Goal: Task Accomplishment & Management: Use online tool/utility

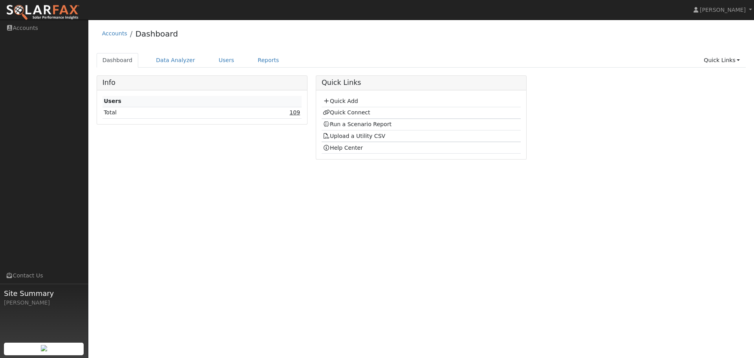
click at [298, 115] on link "109" at bounding box center [294, 112] width 11 height 6
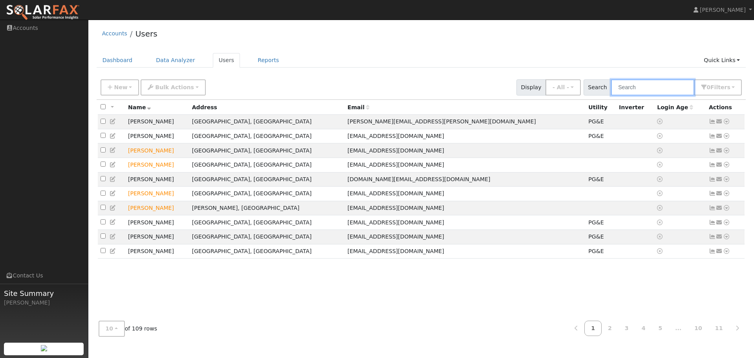
paste input "Marcus Ericsson"
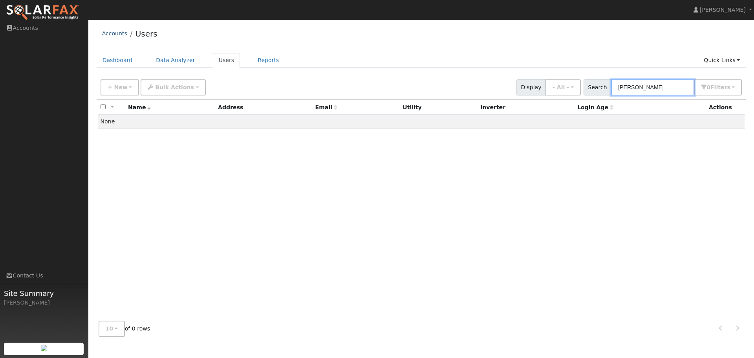
type input "Marcus Ericsson"
click at [105, 35] on link "Accounts" at bounding box center [114, 33] width 25 height 6
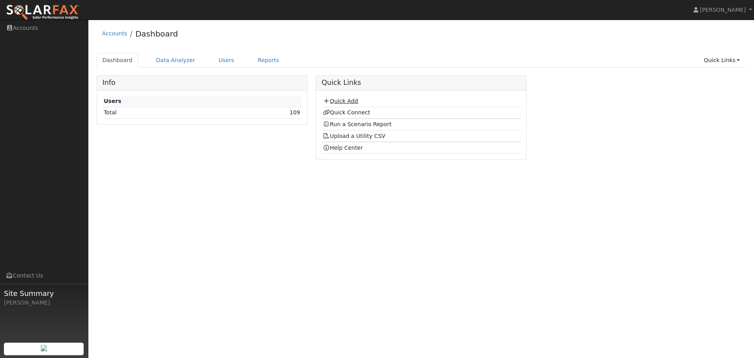
click at [352, 101] on link "Quick Add" at bounding box center [340, 101] width 35 height 6
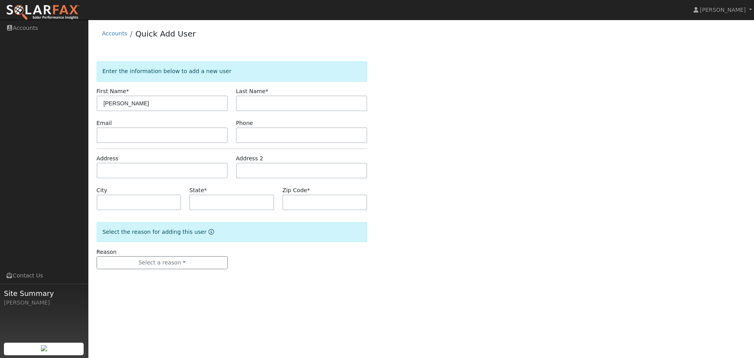
type input "Marcus Ericsson"
paste input "Marcus Ericsson"
drag, startPoint x: 263, startPoint y: 103, endPoint x: 220, endPoint y: 112, distance: 43.7
click at [220, 112] on form "Enter the information below to add a new user First Name * Marcus Ericsson Last…" at bounding box center [232, 172] width 271 height 223
type input "Ericsson"
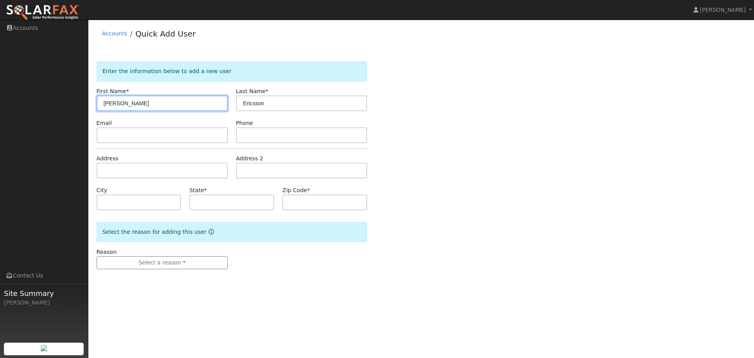
drag, startPoint x: 157, startPoint y: 103, endPoint x: 121, endPoint y: 106, distance: 36.3
click at [121, 106] on input "[PERSON_NAME]" at bounding box center [162, 103] width 131 height 16
type input "Marcus"
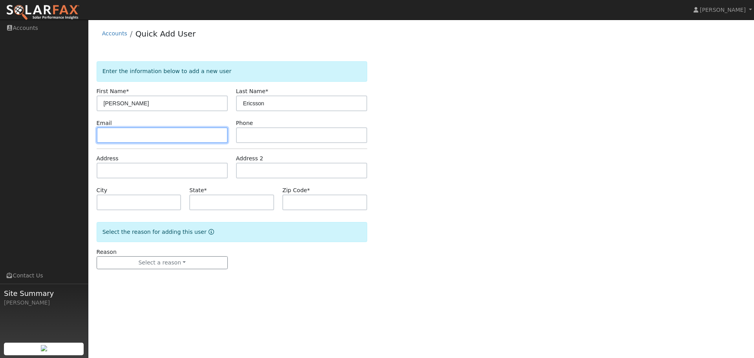
click at [153, 134] on input "text" at bounding box center [162, 135] width 131 height 16
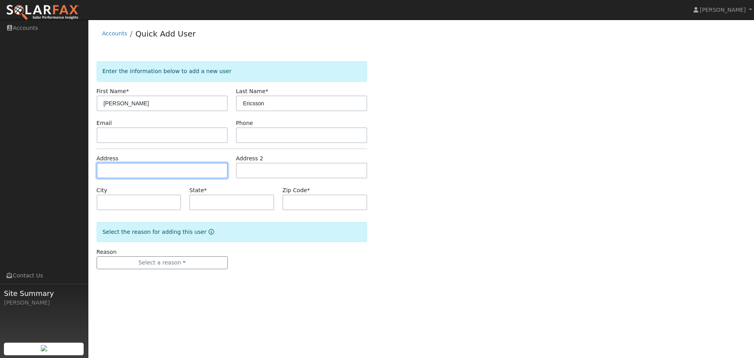
click at [146, 176] on input "text" at bounding box center [162, 171] width 131 height 16
paste input "1447 PORTLAND AVE, ALBANY CA 94706"
type input "1447 Portland Avenue"
type input "Albany"
type input "CA"
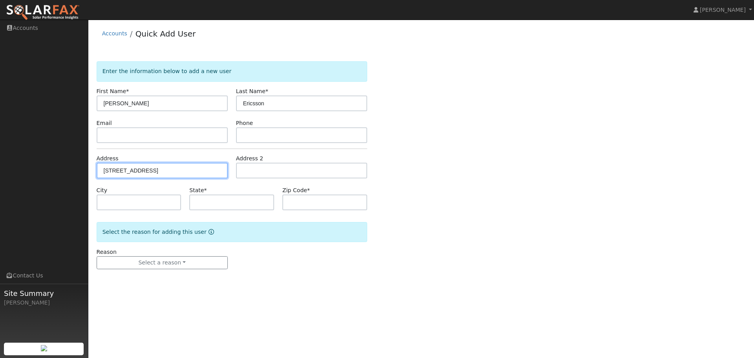
type input "94706"
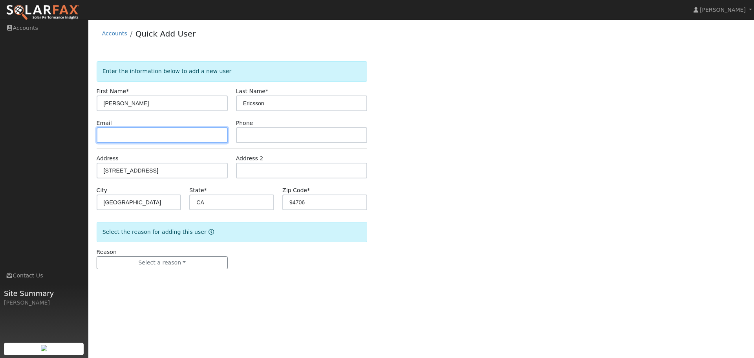
click at [164, 133] on input "text" at bounding box center [162, 135] width 131 height 16
paste input "[EMAIL_ADDRESS][DOMAIN_NAME]"
type input "[EMAIL_ADDRESS][DOMAIN_NAME]"
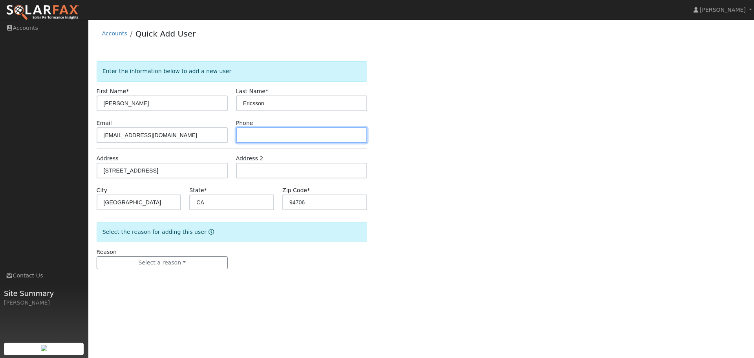
click at [272, 138] on input "text" at bounding box center [301, 135] width 131 height 16
paste input "(630) 853-6366"
type input "(630) 853-6366"
click at [415, 143] on div "Enter the information below to add a new user First Name * Marcus Last Name * E…" at bounding box center [421, 172] width 649 height 223
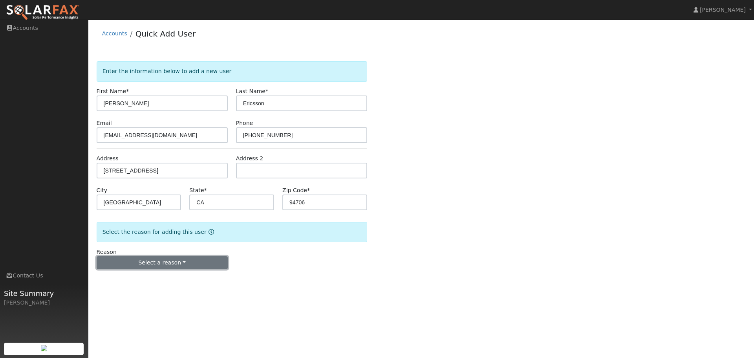
click at [197, 265] on button "Select a reason" at bounding box center [162, 262] width 131 height 13
click at [150, 291] on link "New customer adding solar" at bounding box center [140, 289] width 87 height 11
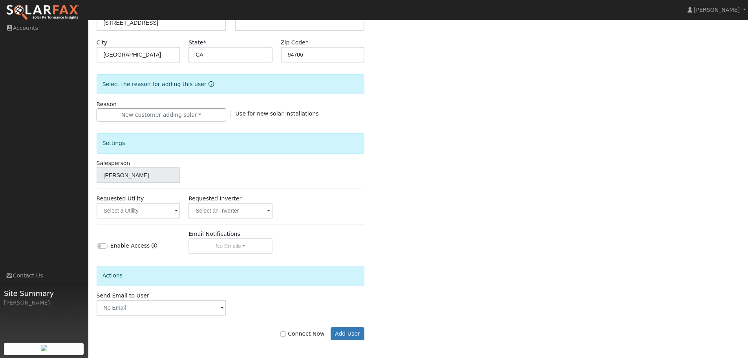
scroll to position [150, 0]
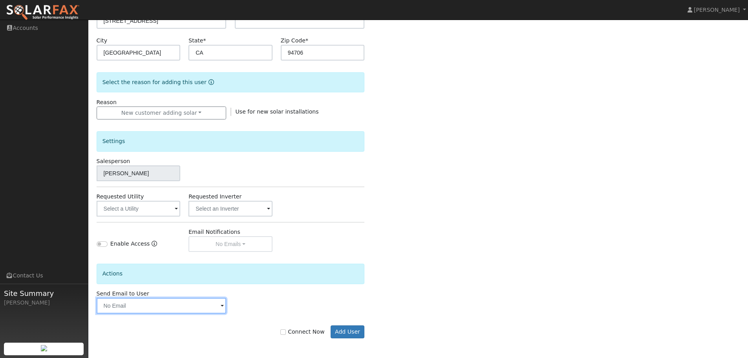
click at [192, 311] on input "text" at bounding box center [162, 306] width 130 height 16
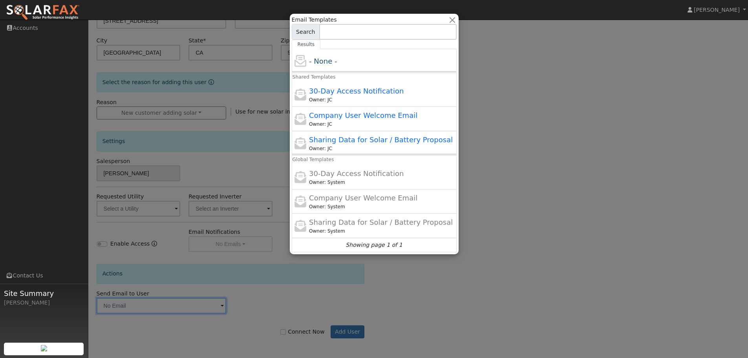
click at [545, 130] on div at bounding box center [374, 179] width 748 height 358
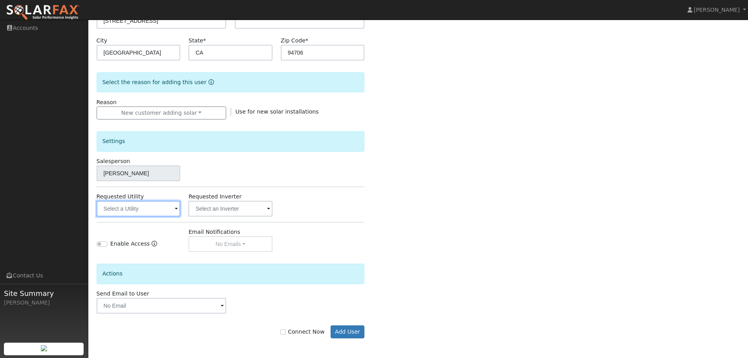
click at [135, 210] on input "text" at bounding box center [139, 209] width 84 height 16
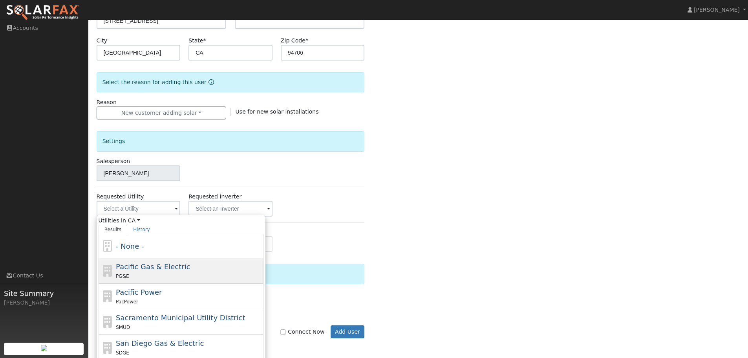
click at [153, 274] on div "PG&E" at bounding box center [189, 276] width 146 height 8
type input "Pacific Gas & Electric"
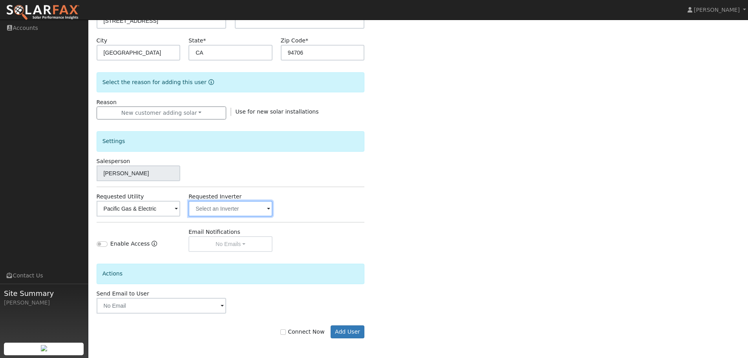
click at [181, 210] on input "text" at bounding box center [139, 209] width 84 height 16
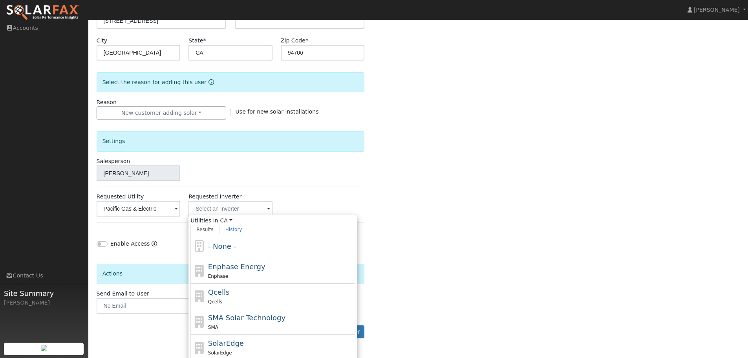
click at [462, 188] on div "Enter the information below to add a new user First Name * Marcus Last Name * E…" at bounding box center [419, 133] width 644 height 442
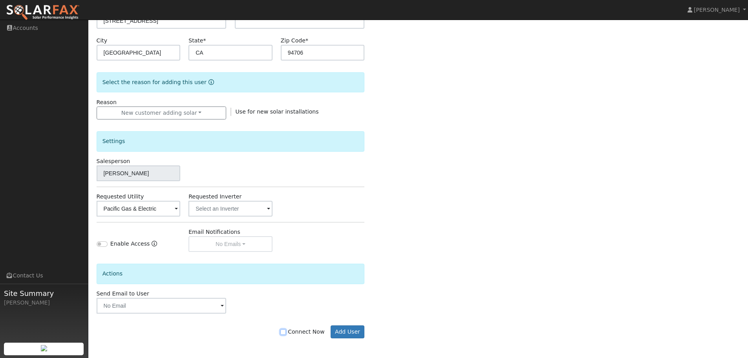
click at [286, 332] on input "Connect Now" at bounding box center [282, 331] width 5 height 5
checkbox input "true"
click at [353, 333] on button "Add User" at bounding box center [348, 331] width 34 height 13
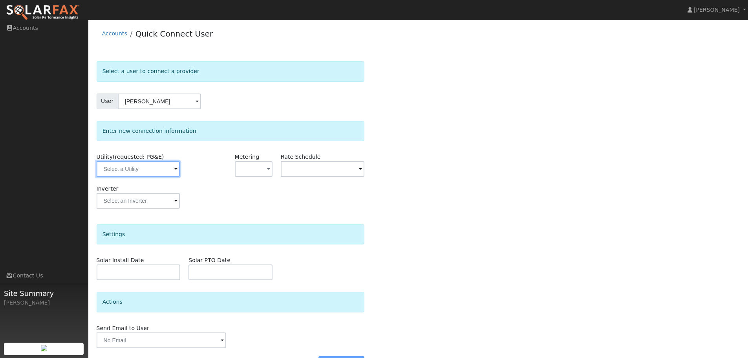
click at [148, 170] on input "text" at bounding box center [138, 169] width 83 height 16
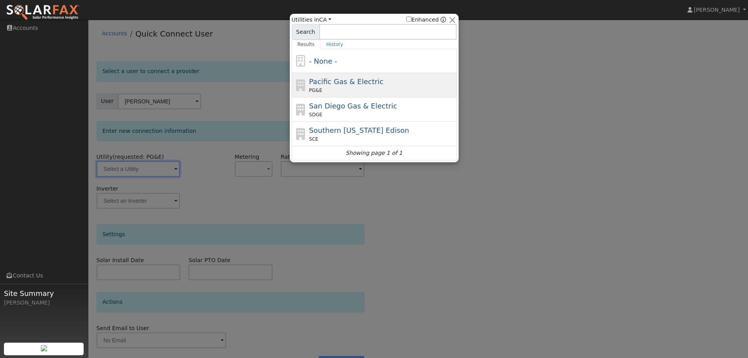
click at [335, 80] on span "Pacific Gas & Electric" at bounding box center [346, 81] width 74 height 8
type input "PG&E"
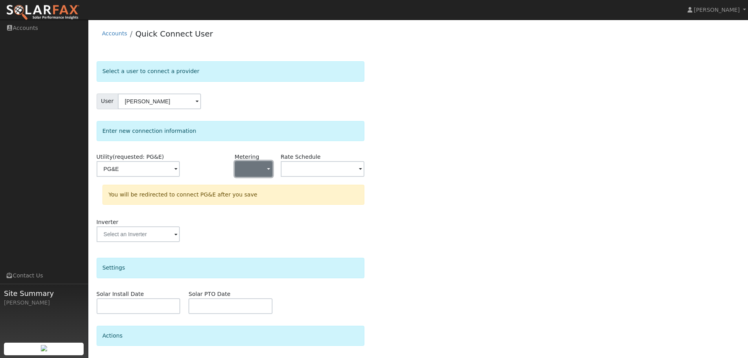
click at [256, 168] on button "button" at bounding box center [254, 169] width 38 height 16
click at [262, 196] on link "NEM" at bounding box center [262, 197] width 55 height 11
click at [180, 168] on input "text" at bounding box center [138, 169] width 83 height 16
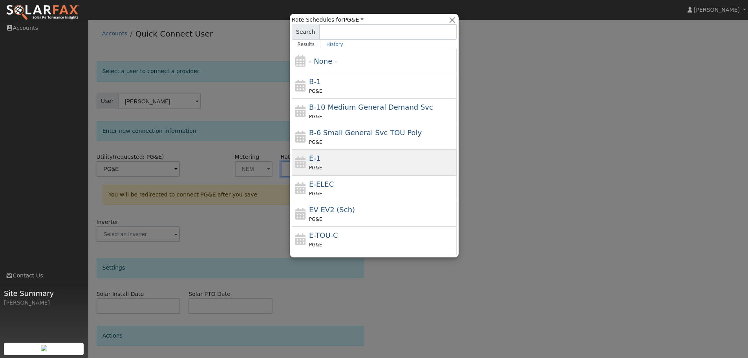
click at [332, 156] on div "E-1 PG&E" at bounding box center [382, 162] width 146 height 19
type input "E-1"
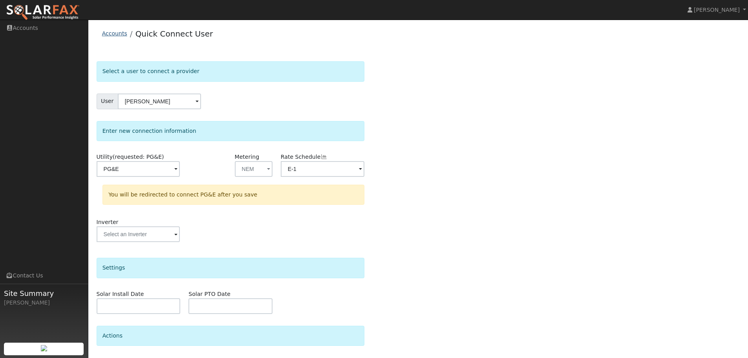
click at [105, 33] on link "Accounts" at bounding box center [114, 33] width 25 height 6
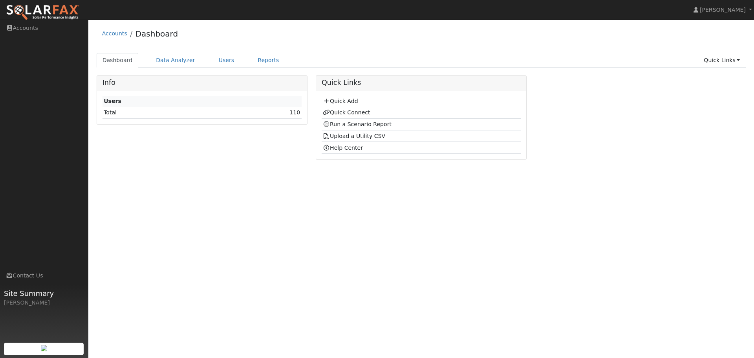
click at [299, 113] on link "110" at bounding box center [294, 112] width 11 height 6
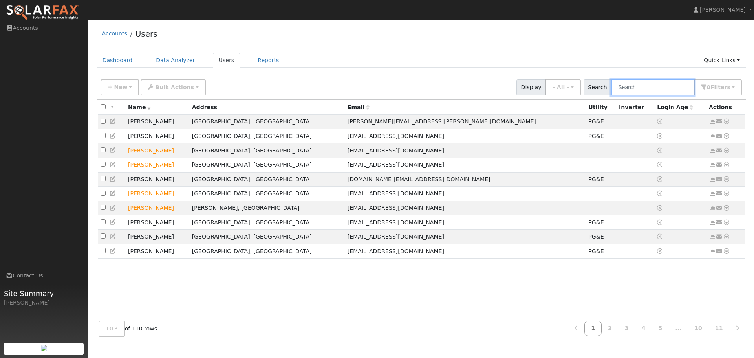
paste input "[PHONE_NUMBER]"
type input "[PHONE_NUMBER]"
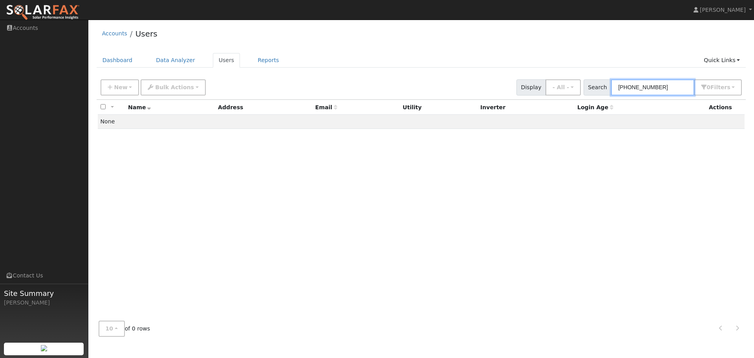
click at [655, 89] on input "[PHONE_NUMBER]" at bounding box center [652, 87] width 83 height 16
click at [655, 89] on input "(630) 853-6366" at bounding box center [652, 87] width 83 height 16
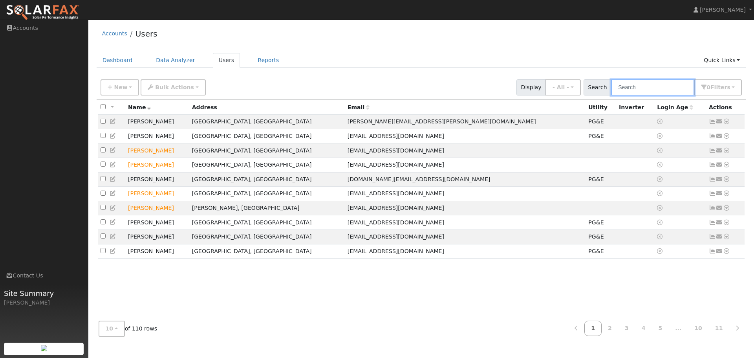
click at [677, 90] on input "text" at bounding box center [652, 87] width 83 height 16
type input ","
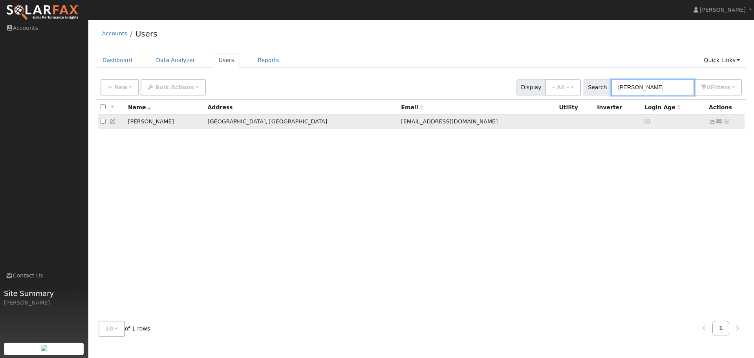
type input "marcus"
click at [728, 121] on icon at bounding box center [726, 121] width 7 height 5
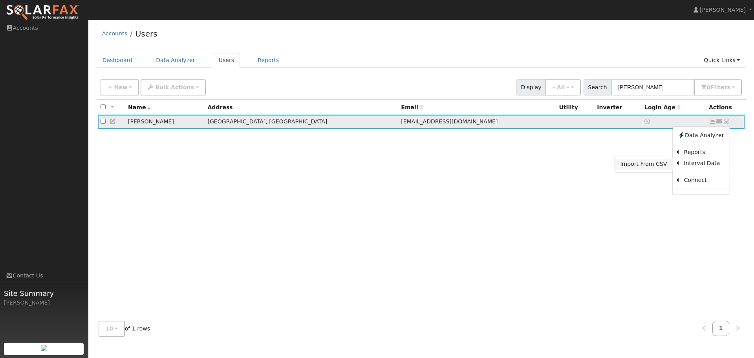
click at [656, 163] on link "Import From CSV" at bounding box center [644, 164] width 58 height 11
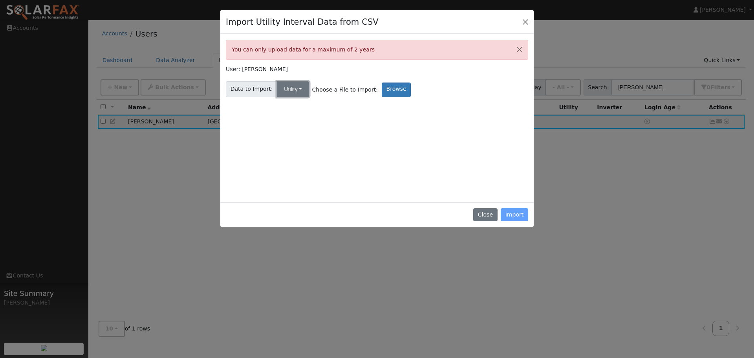
click at [299, 89] on button "Utility" at bounding box center [293, 89] width 32 height 16
click at [379, 55] on div "You can only upload data for a maximum of 2 years" at bounding box center [377, 50] width 302 height 20
click at [516, 218] on div "Close Import" at bounding box center [376, 214] width 313 height 25
click at [521, 49] on button "Close" at bounding box center [519, 49] width 16 height 19
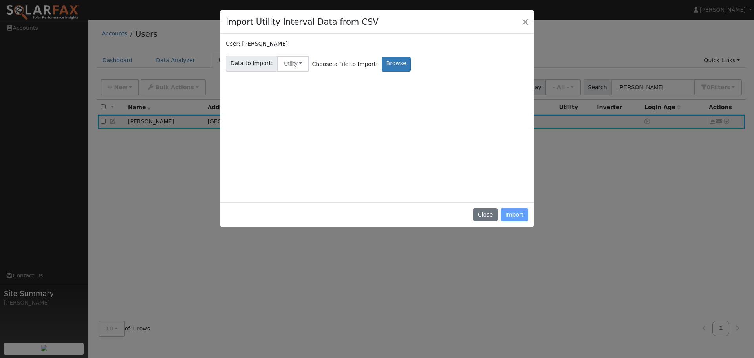
click at [515, 216] on div "Close Import" at bounding box center [376, 214] width 313 height 25
click at [383, 65] on label "Browse" at bounding box center [396, 64] width 29 height 15
click at [0, 0] on input "Browse" at bounding box center [0, 0] width 0 height 0
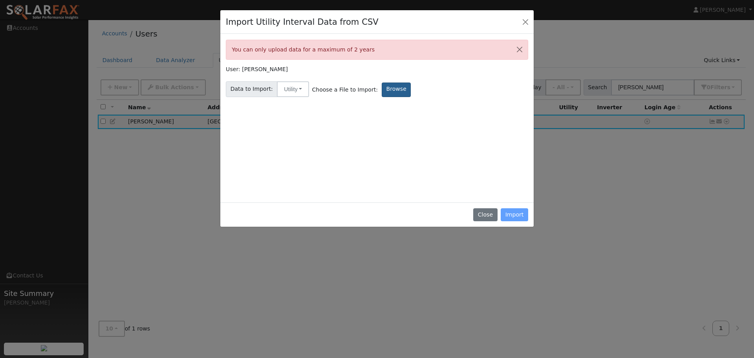
click at [391, 90] on label "Browse" at bounding box center [396, 89] width 29 height 15
click at [0, 0] on input "Browse" at bounding box center [0, 0] width 0 height 0
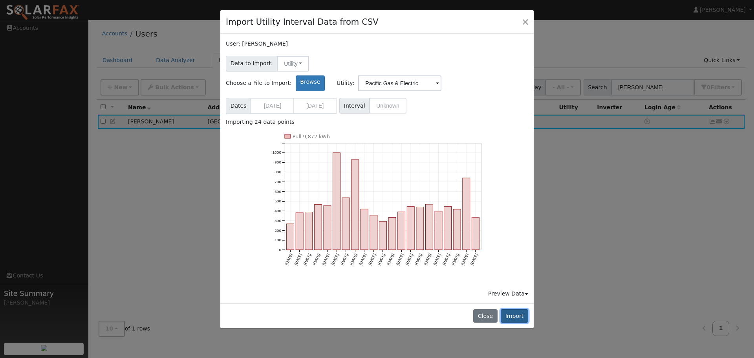
click at [522, 309] on button "Import" at bounding box center [514, 315] width 27 height 13
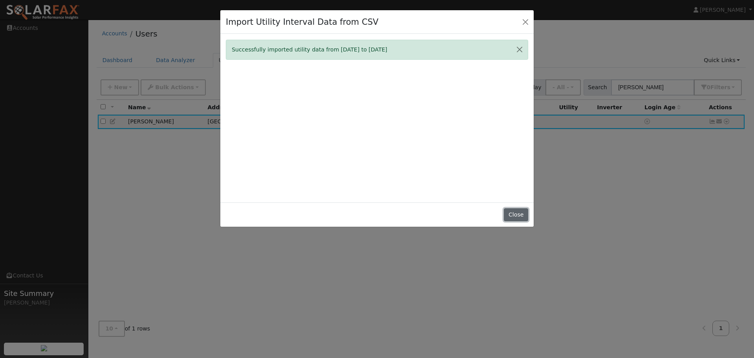
click at [521, 212] on button "Close" at bounding box center [516, 214] width 24 height 13
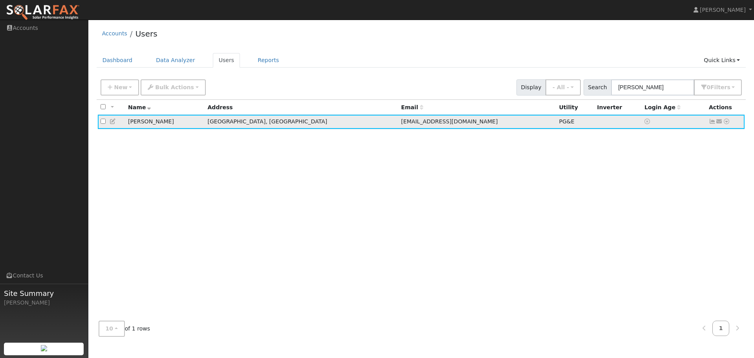
click at [728, 122] on icon at bounding box center [726, 121] width 7 height 5
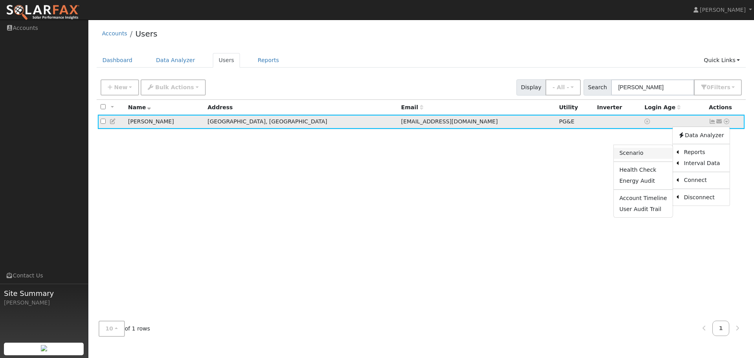
click at [643, 153] on link "Scenario" at bounding box center [643, 153] width 59 height 11
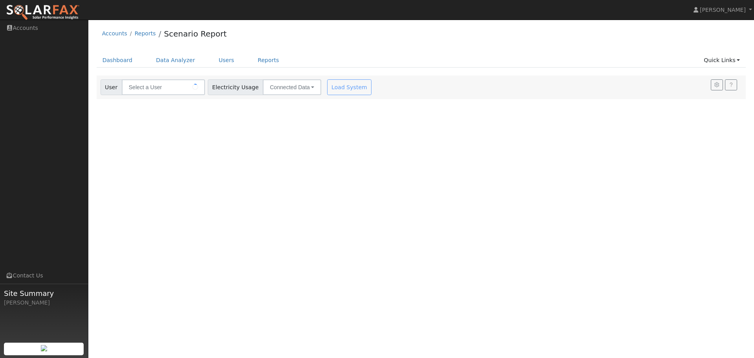
type input "[PERSON_NAME]"
type input "Pacific Gas & Electric"
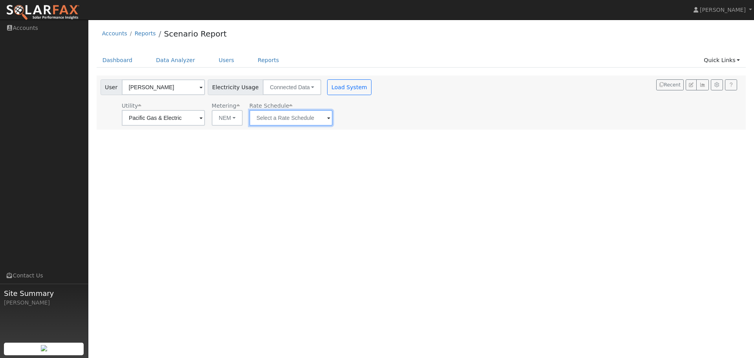
click at [205, 121] on input "text" at bounding box center [163, 118] width 83 height 16
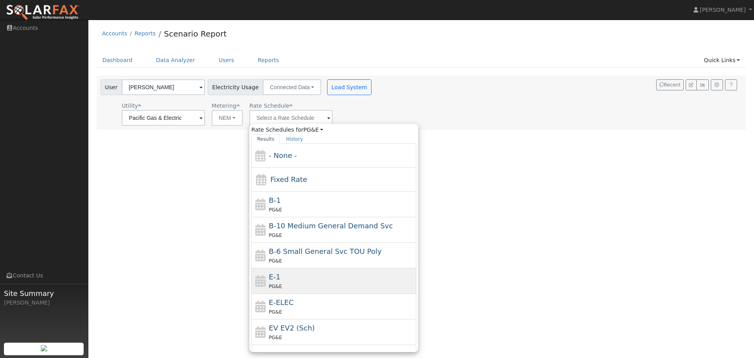
click at [300, 278] on div "E-1 PG&E" at bounding box center [342, 280] width 146 height 19
type input "E-1"
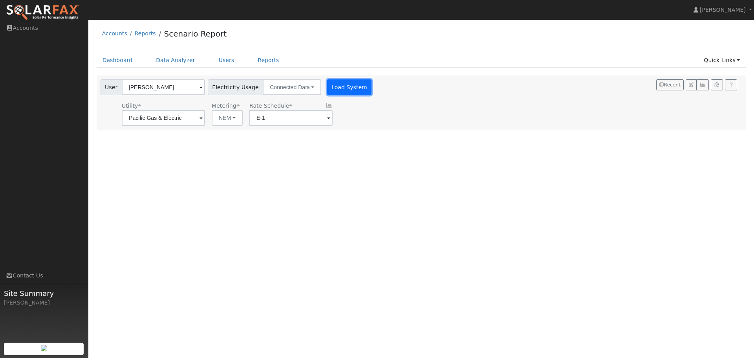
click at [331, 88] on button "Load System" at bounding box center [349, 87] width 45 height 16
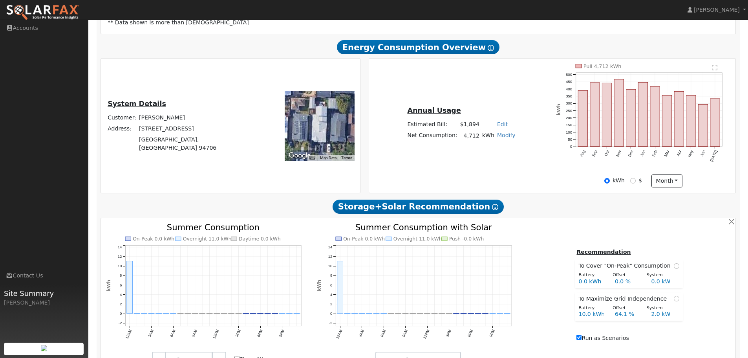
scroll to position [254, 0]
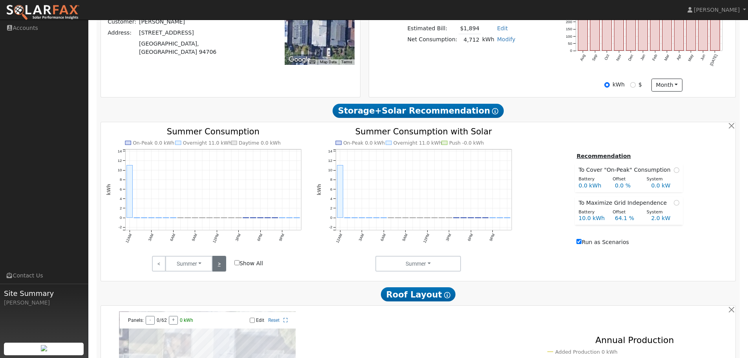
click at [220, 267] on link ">" at bounding box center [219, 264] width 14 height 16
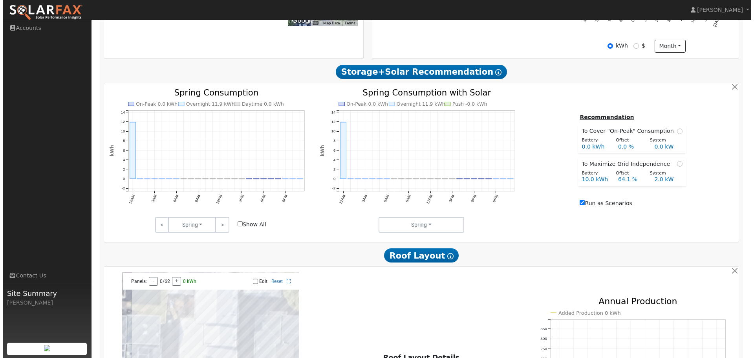
scroll to position [0, 0]
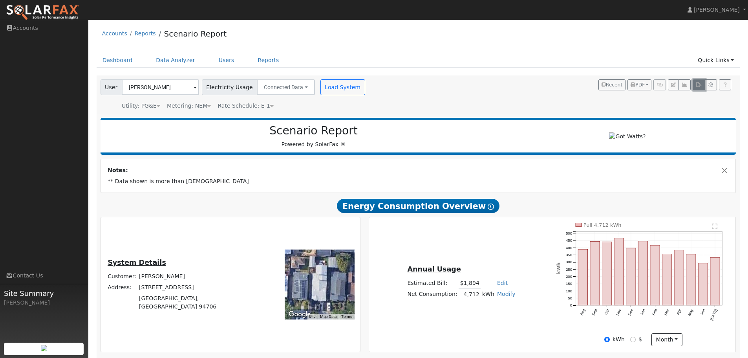
click at [699, 86] on icon "button" at bounding box center [699, 84] width 6 height 5
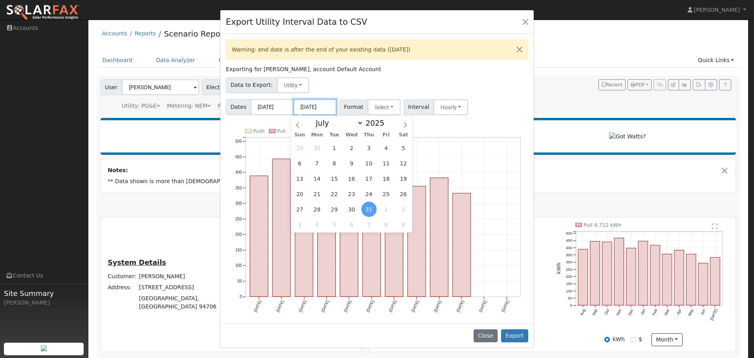
click at [326, 109] on input "[DATE]" at bounding box center [314, 107] width 43 height 16
click at [299, 125] on icon at bounding box center [297, 124] width 5 height 5
select select "4"
click at [402, 212] on span "31" at bounding box center [403, 208] width 15 height 15
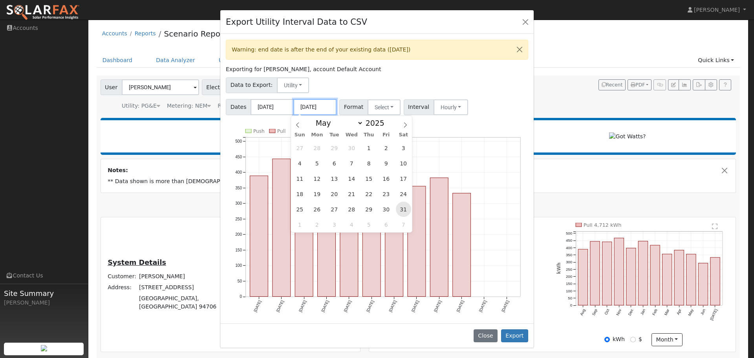
type input "[DATE]"
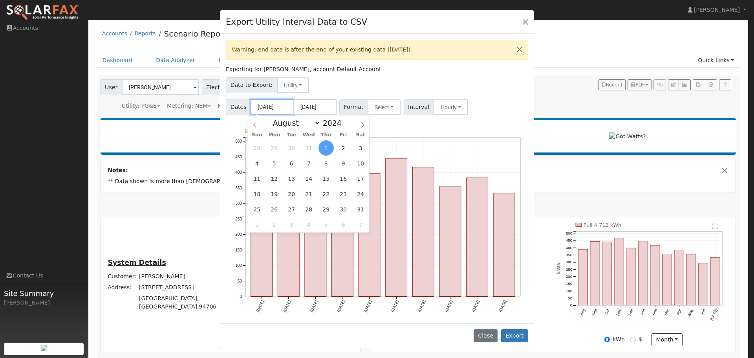
click at [267, 107] on input "[DATE]" at bounding box center [272, 107] width 43 height 16
click at [257, 125] on icon at bounding box center [254, 124] width 5 height 5
click at [257, 124] on icon at bounding box center [254, 124] width 5 height 5
select select "5"
click at [353, 149] on span "1" at bounding box center [360, 147] width 15 height 15
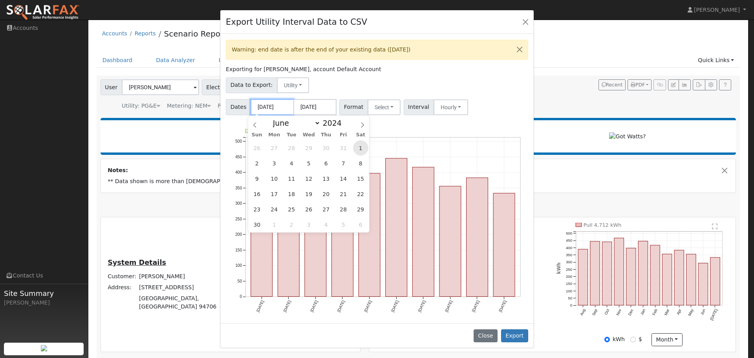
type input "[DATE]"
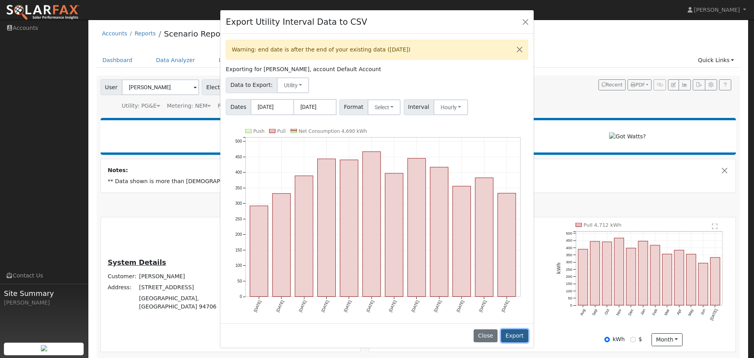
click at [514, 335] on button "Export" at bounding box center [514, 335] width 27 height 13
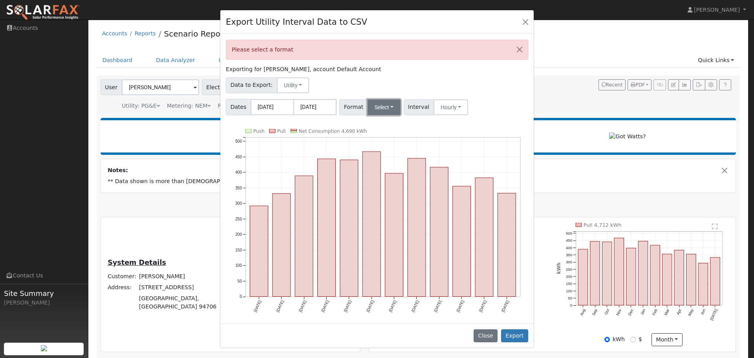
click at [386, 106] on button "Select" at bounding box center [384, 107] width 33 height 16
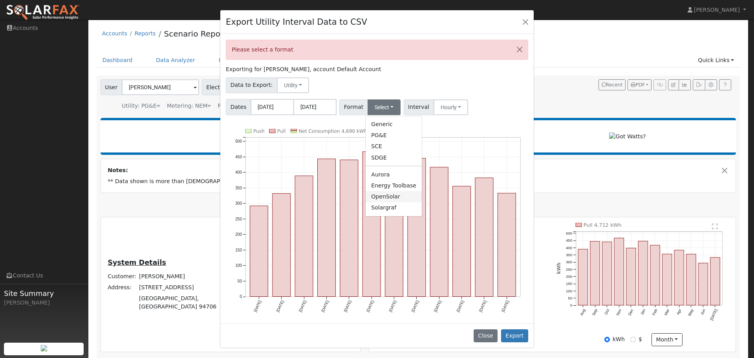
click at [400, 197] on link "OpenSolar" at bounding box center [394, 196] width 56 height 11
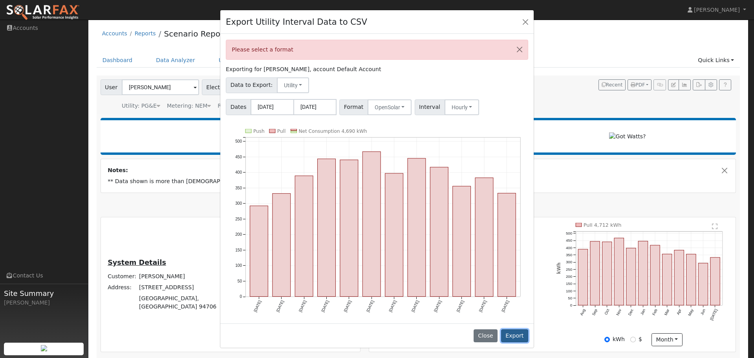
click at [512, 329] on button "Export" at bounding box center [514, 335] width 27 height 13
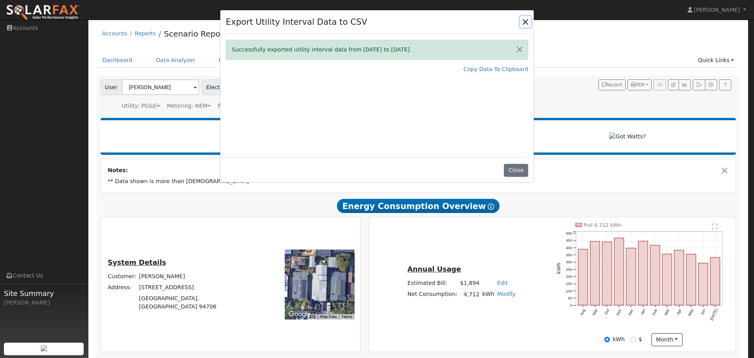
click at [526, 25] on button "Close" at bounding box center [525, 21] width 11 height 11
